Goal: Task Accomplishment & Management: Manage account settings

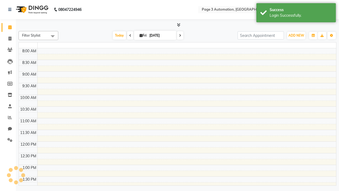
select select "en"
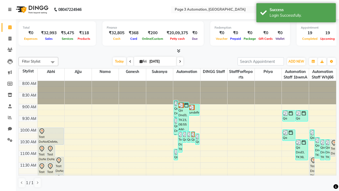
click at [11, 10] on icon at bounding box center [9, 10] width 3 height 4
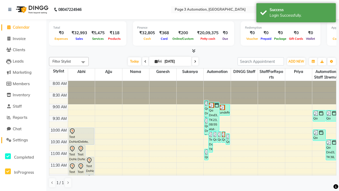
click at [23, 140] on span "Settings" at bounding box center [20, 139] width 15 height 5
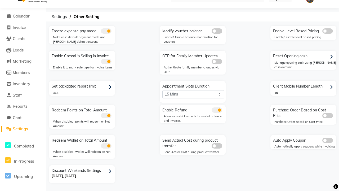
select select "5: 30"
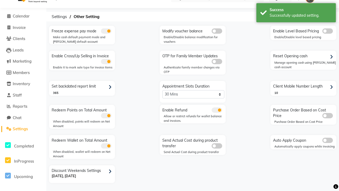
click at [297, 14] on div "Successfully updated setting." at bounding box center [301, 16] width 62 height 6
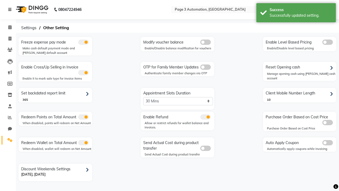
scroll to position [0, 0]
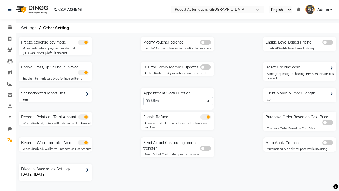
click at [8, 27] on span at bounding box center [9, 27] width 9 height 6
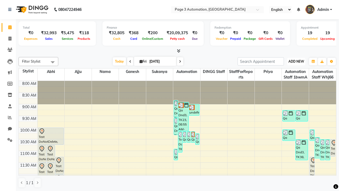
click at [297, 61] on span "ADD NEW" at bounding box center [297, 61] width 16 height 4
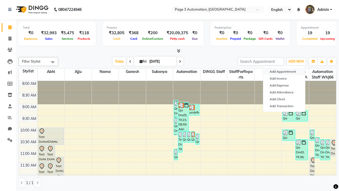
click at [285, 72] on button "Add Appointment" at bounding box center [285, 71] width 42 height 7
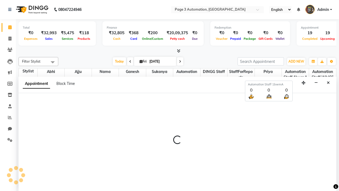
scroll to position [0, 0]
click at [11, 9] on icon at bounding box center [9, 9] width 3 height 4
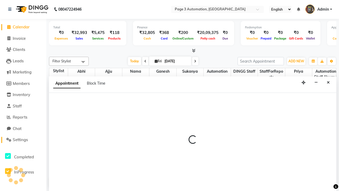
click at [23, 140] on span "Settings" at bounding box center [20, 139] width 15 height 5
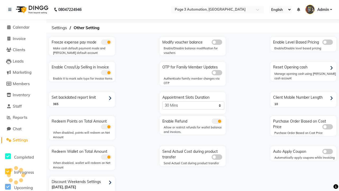
scroll to position [11, 0]
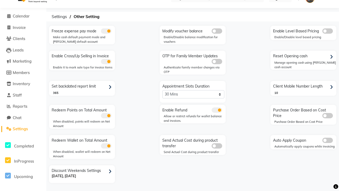
select select "2: 15"
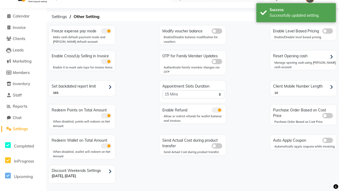
click at [297, 14] on div "Successfully updated setting." at bounding box center [301, 16] width 62 height 6
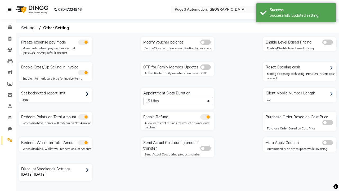
scroll to position [0, 0]
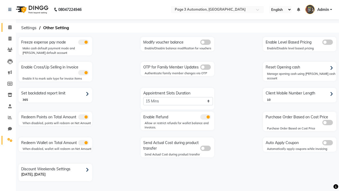
click at [8, 27] on span at bounding box center [9, 27] width 9 height 6
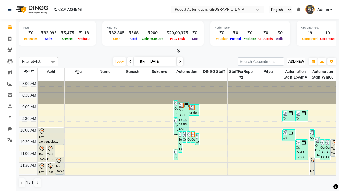
click at [297, 61] on span "ADD NEW" at bounding box center [297, 61] width 16 height 4
click at [0, 0] on button "Add Appointment" at bounding box center [0, 0] width 0 height 0
select select "tentative"
